Goal: Navigation & Orientation: Understand site structure

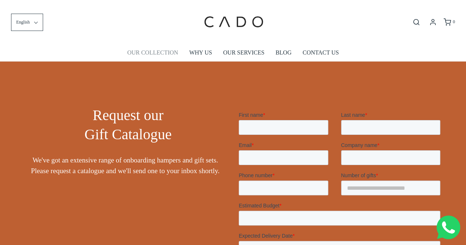
click at [160, 53] on link "OUR COLLECTION" at bounding box center [152, 52] width 51 height 17
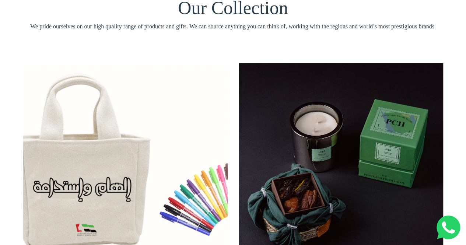
scroll to position [74, 0]
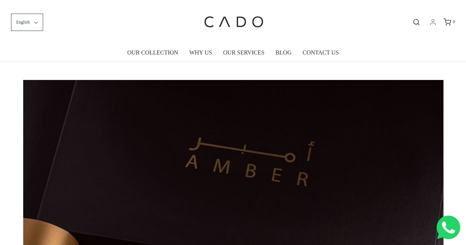
click at [433, 22] on circle at bounding box center [432, 21] width 3 height 3
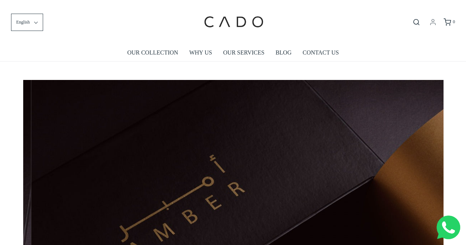
scroll to position [0, 420]
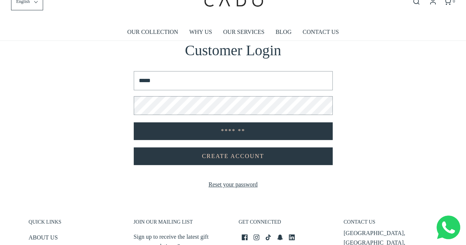
scroll to position [111, 0]
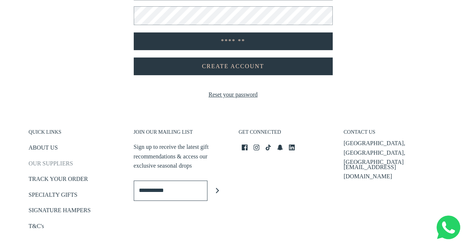
click at [47, 165] on link "OUR SUPPLIERS" at bounding box center [51, 165] width 44 height 12
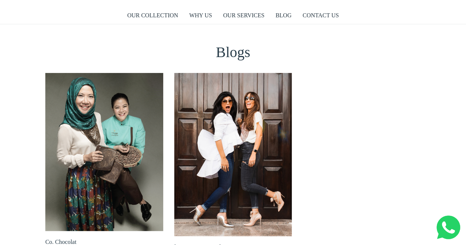
scroll to position [37, 0]
